Goal: Task Accomplishment & Management: Use online tool/utility

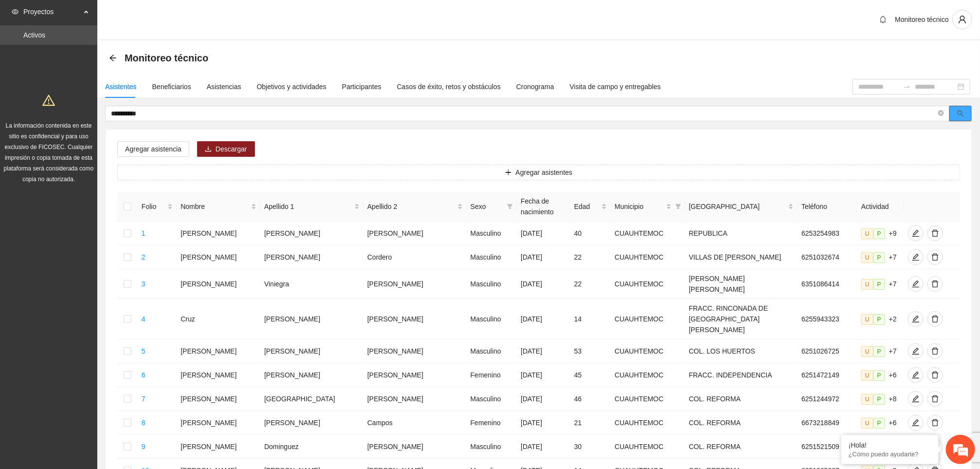
click at [957, 117] on icon "search" at bounding box center [960, 113] width 7 height 7
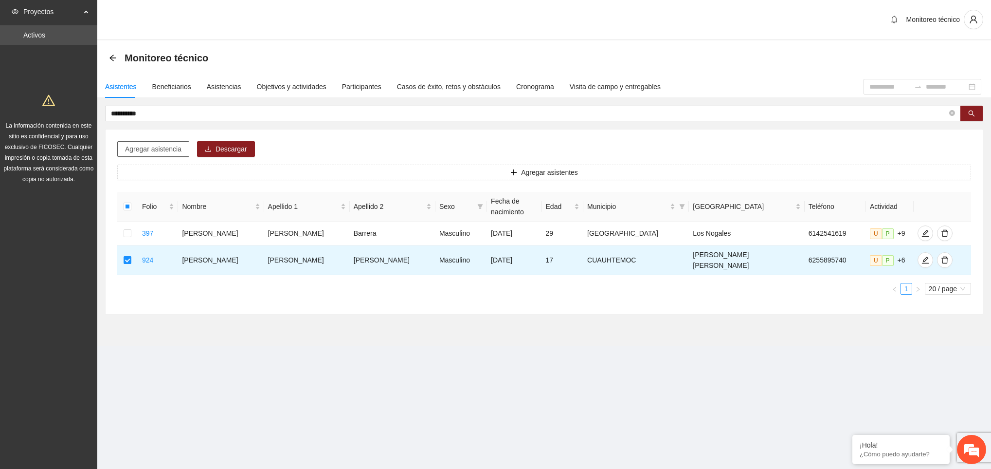
click at [166, 151] on span "Agregar asistencia" at bounding box center [153, 149] width 56 height 11
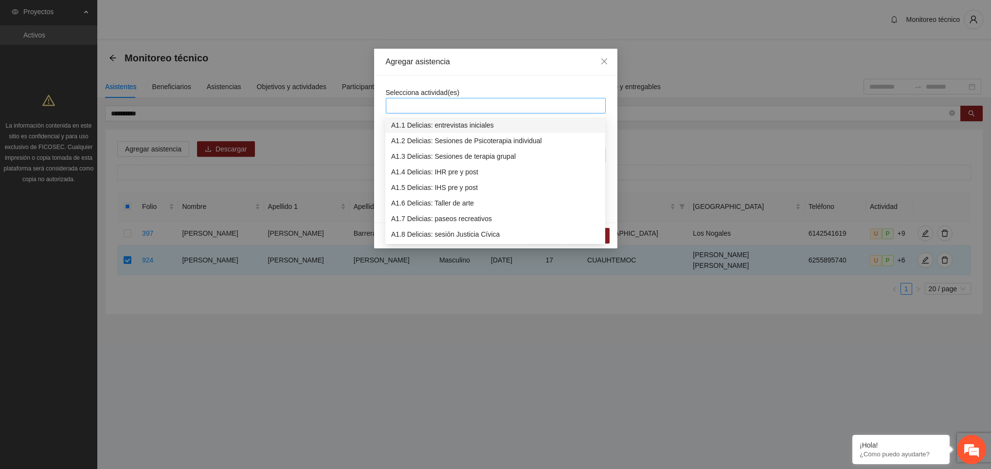
click at [464, 103] on div at bounding box center [495, 106] width 215 height 12
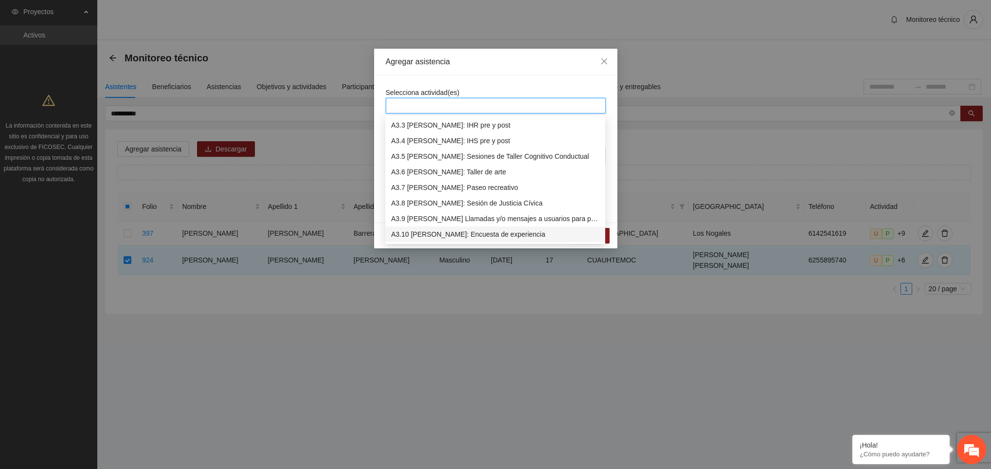
click at [461, 231] on div "A3.10 [PERSON_NAME]: Encuesta de experiencia" at bounding box center [495, 234] width 208 height 11
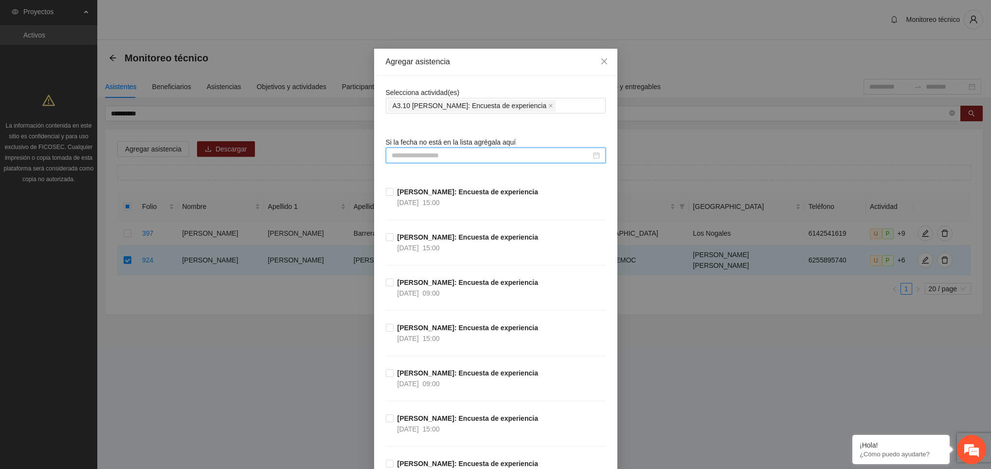
click at [393, 158] on input at bounding box center [491, 155] width 199 height 11
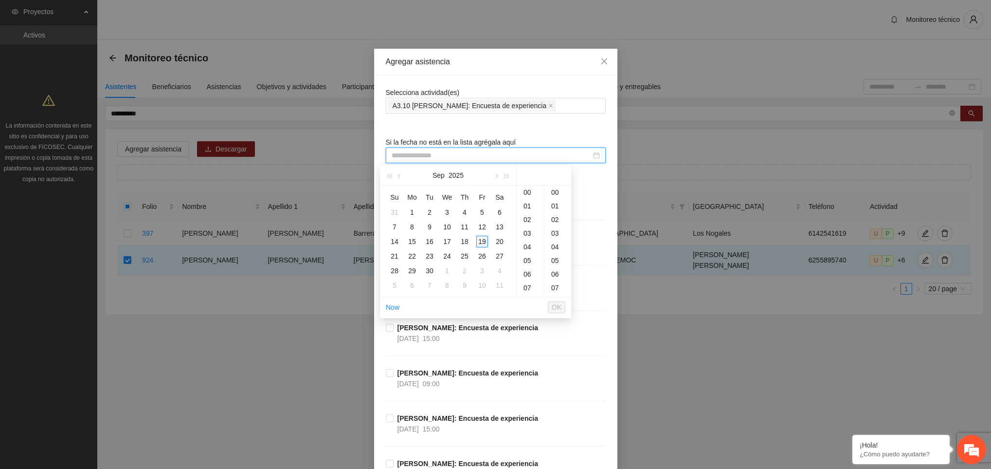
click at [481, 244] on div "19" at bounding box center [482, 241] width 12 height 12
click at [530, 207] on div "19" at bounding box center [530, 206] width 27 height 14
click at [553, 190] on div "00" at bounding box center [557, 192] width 27 height 14
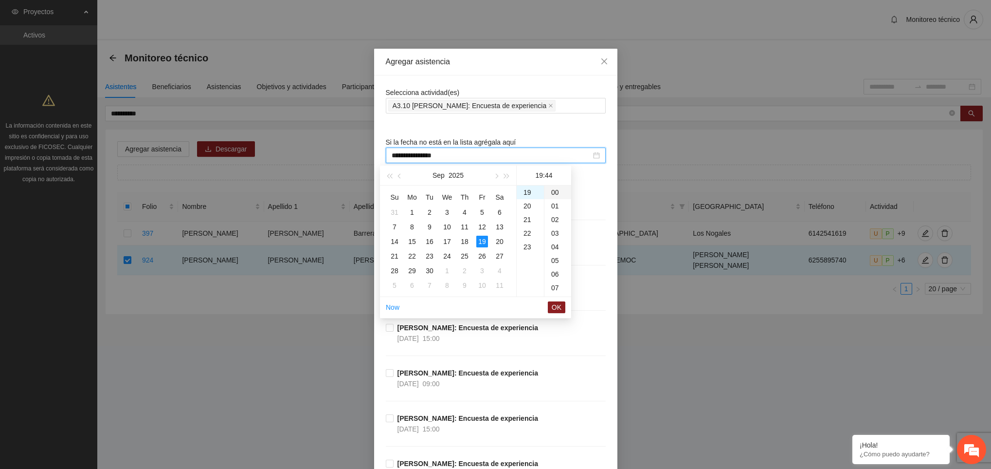
type input "**********"
click at [558, 308] on span "OK" at bounding box center [557, 307] width 10 height 11
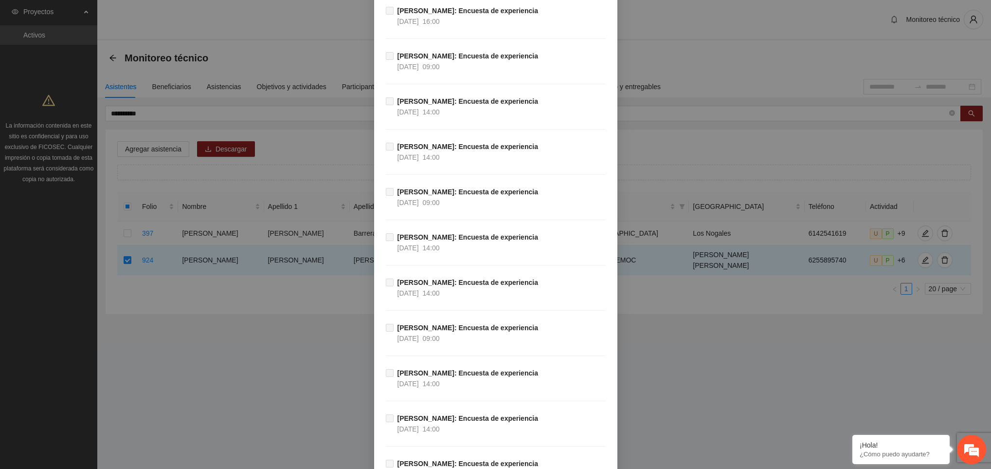
scroll to position [10433, 0]
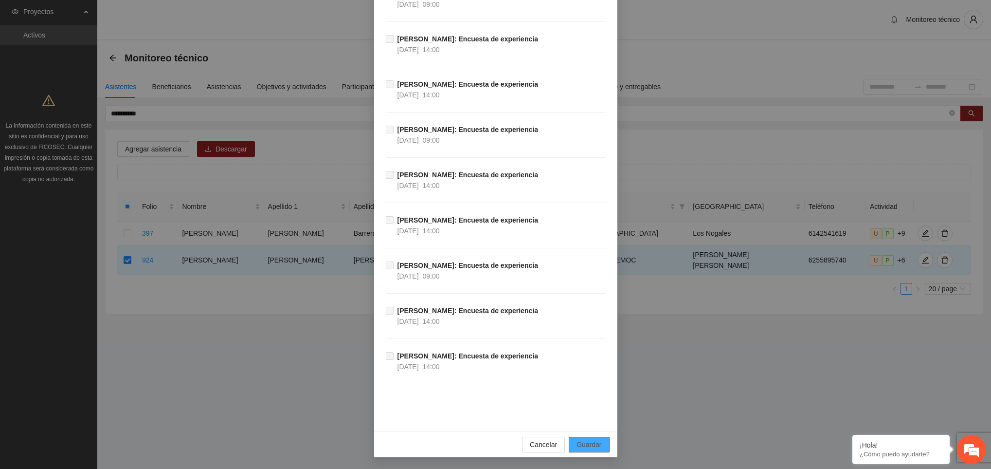
click at [581, 439] on span "Guardar" at bounding box center [589, 444] width 25 height 11
